Goal: Task Accomplishment & Management: Manage account settings

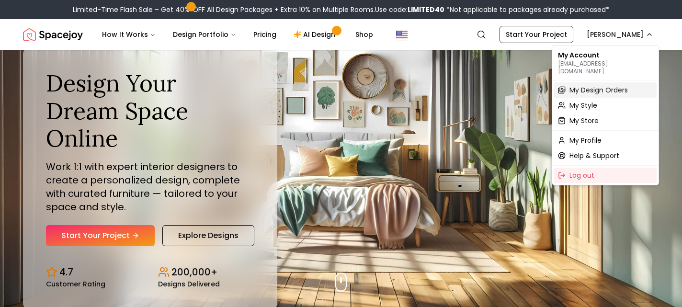
click at [594, 85] on span "My Design Orders" at bounding box center [598, 90] width 58 height 10
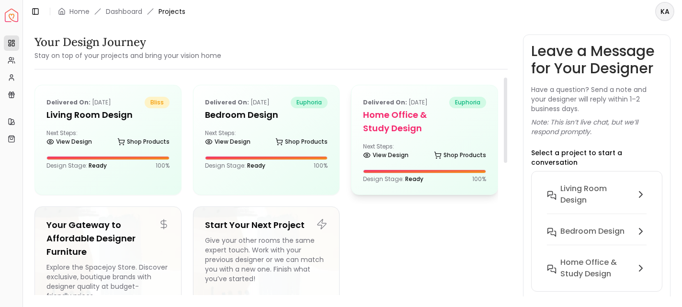
click at [411, 148] on div "Delivered on: [DATE] euphoria Home Office & Study Design Next Steps: View Desig…" at bounding box center [425, 139] width 146 height 109
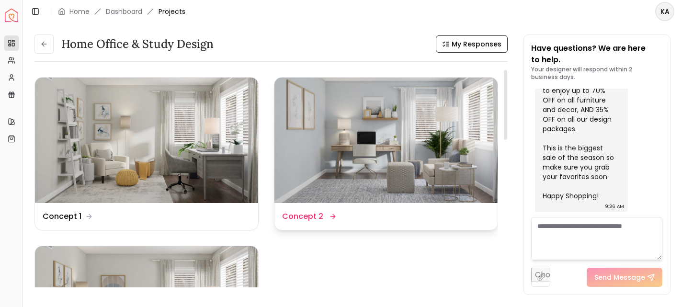
click at [286, 176] on img at bounding box center [385, 140] width 223 height 125
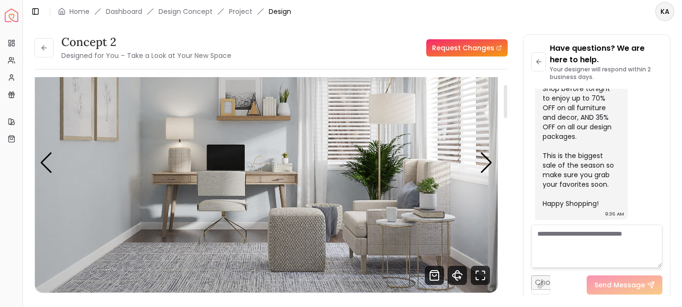
scroll to position [49, 0]
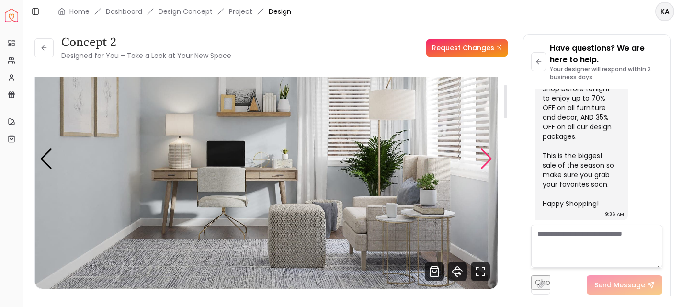
click at [487, 160] on div "Next slide" at bounding box center [486, 158] width 13 height 21
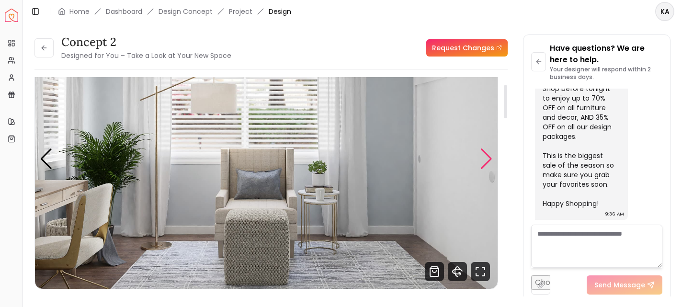
click at [487, 160] on div "Next slide" at bounding box center [486, 158] width 13 height 21
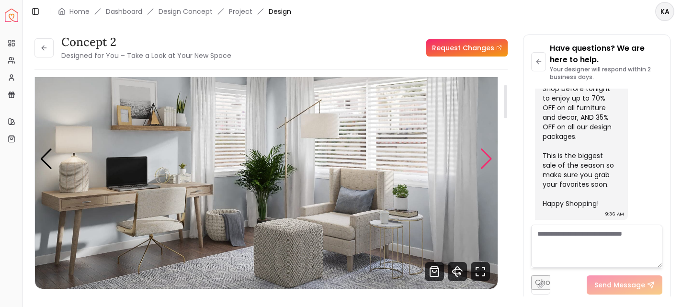
click at [487, 160] on div "Next slide" at bounding box center [486, 158] width 13 height 21
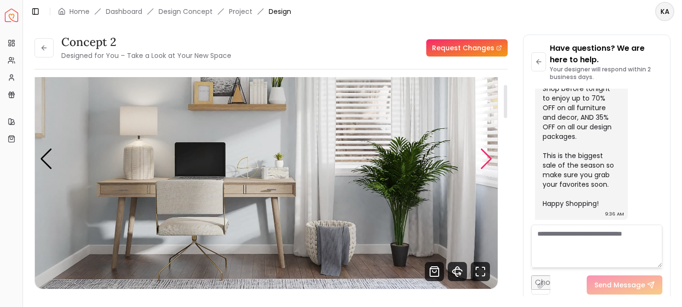
click at [487, 160] on div "Next slide" at bounding box center [486, 158] width 13 height 21
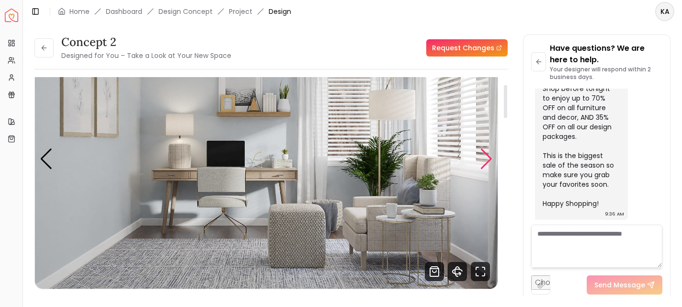
click at [487, 160] on div "Next slide" at bounding box center [486, 158] width 13 height 21
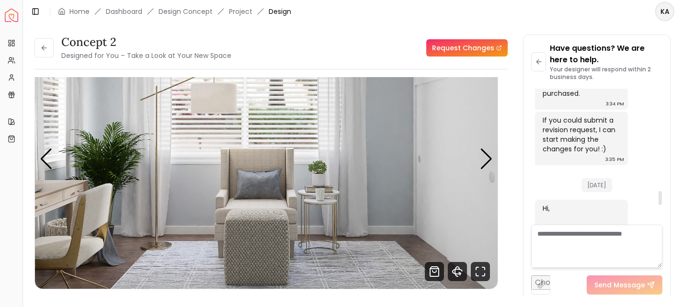
scroll to position [979, 0]
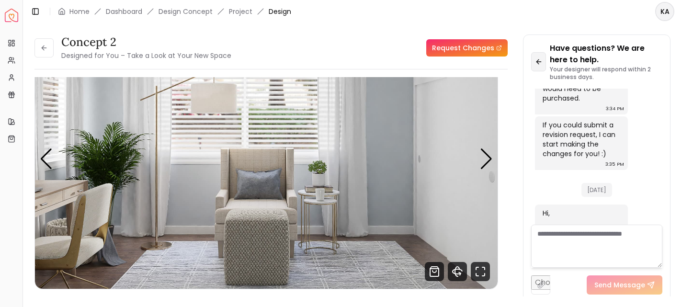
click at [540, 63] on icon at bounding box center [539, 62] width 8 height 8
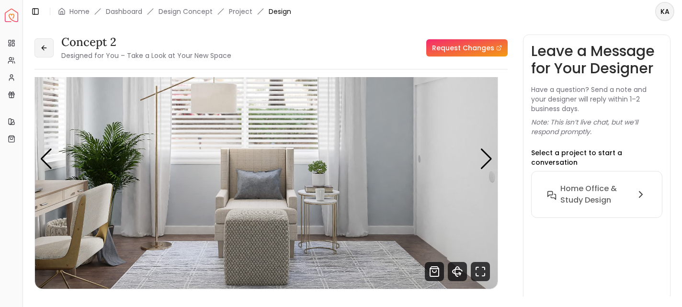
click at [43, 48] on icon at bounding box center [44, 48] width 4 height 0
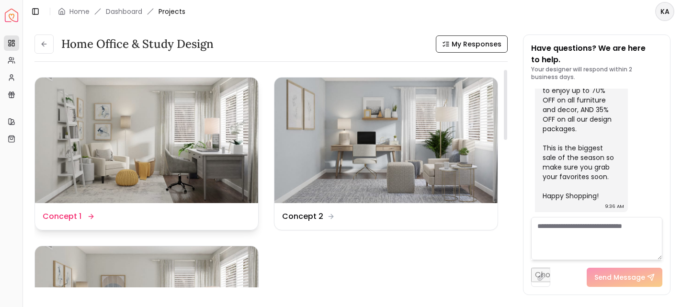
click at [143, 119] on img at bounding box center [146, 140] width 223 height 125
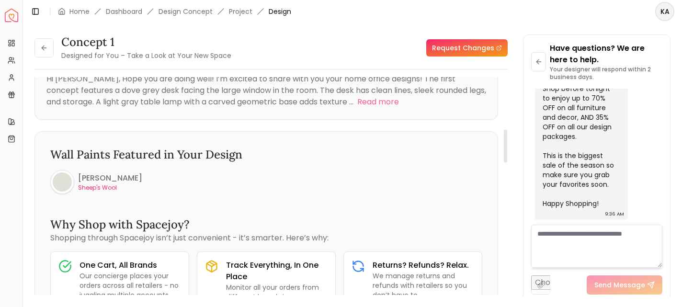
scroll to position [359, 0]
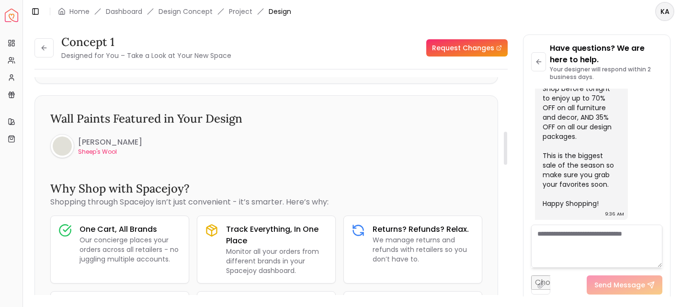
click at [92, 141] on h6 "[PERSON_NAME]" at bounding box center [110, 141] width 64 height 11
click at [663, 9] on html "Spacejoy Dashboard Overview Projects My Referrals My Profile Gift Card Balance …" at bounding box center [341, 153] width 682 height 307
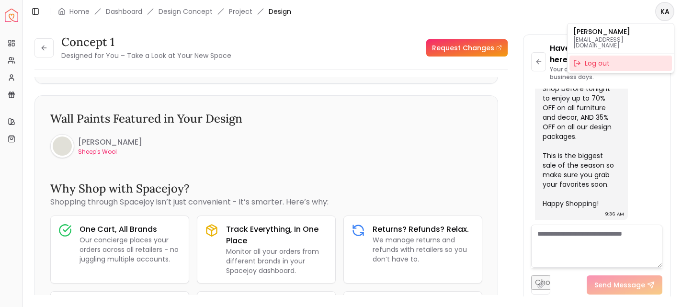
click at [595, 61] on div "Log out" at bounding box center [620, 63] width 102 height 15
